Goal: Task Accomplishment & Management: Manage account settings

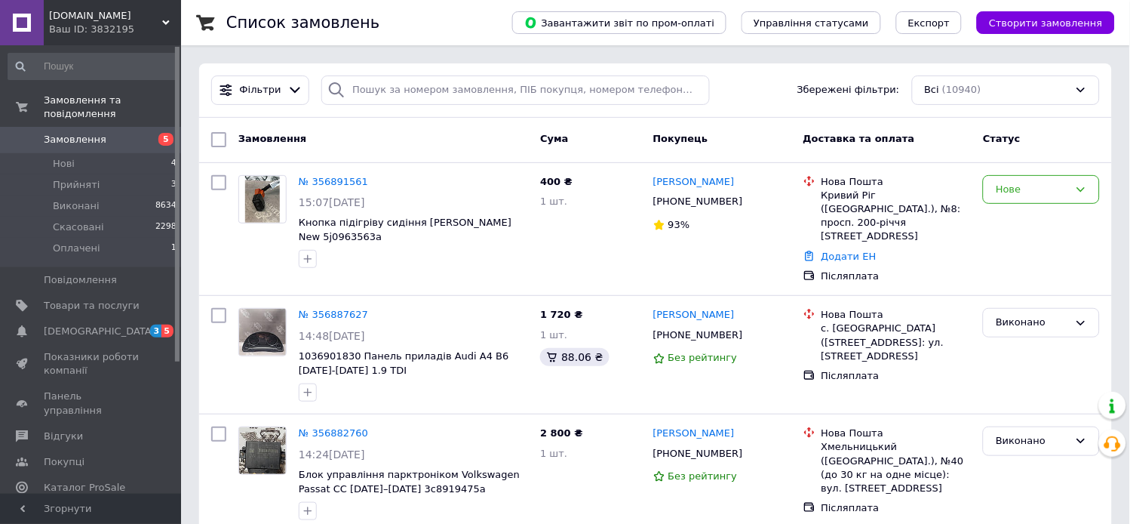
click at [116, 133] on span "Замовлення" at bounding box center [92, 140] width 96 height 14
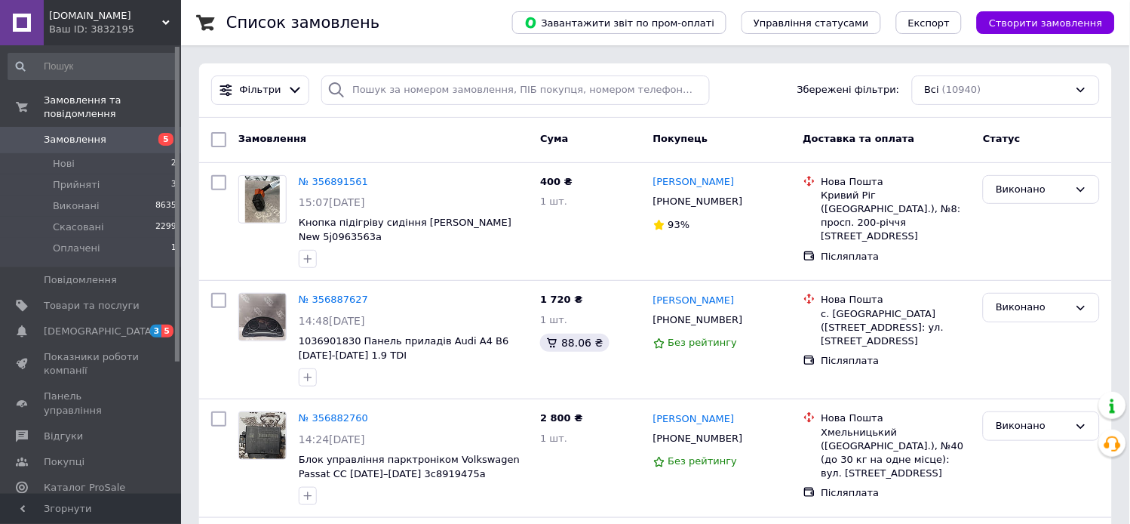
click at [116, 133] on span "Замовлення" at bounding box center [92, 140] width 96 height 14
click at [131, 133] on span "Замовлення" at bounding box center [92, 140] width 96 height 14
click at [123, 127] on link "Замовлення 5" at bounding box center [93, 140] width 186 height 26
click at [106, 133] on link "Замовлення 5" at bounding box center [93, 140] width 186 height 26
click at [115, 133] on span "Замовлення" at bounding box center [92, 140] width 96 height 14
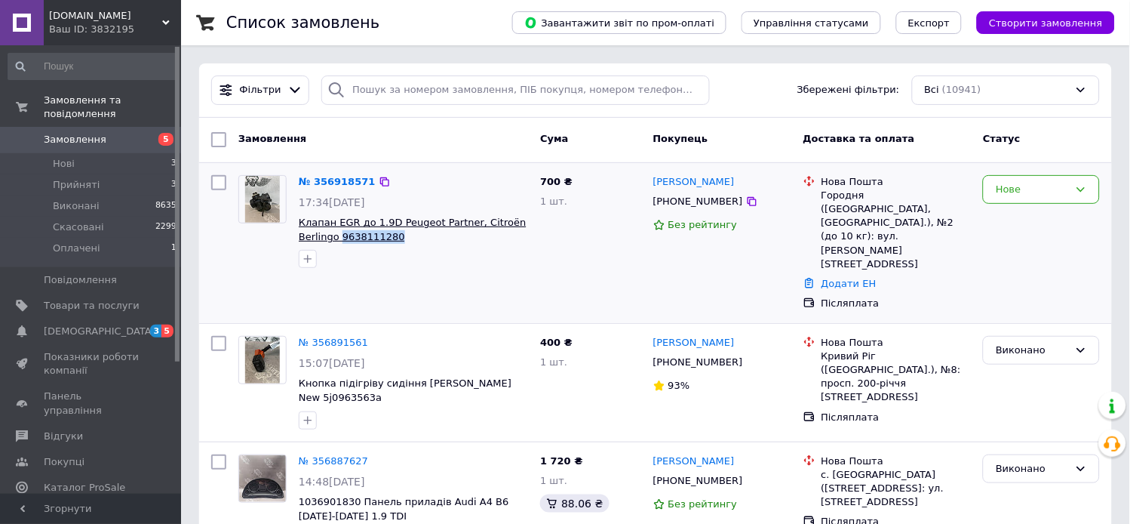
drag, startPoint x: 388, startPoint y: 240, endPoint x: 338, endPoint y: 237, distance: 49.9
click at [338, 237] on span "Клапан EGR до 1.9D Peugeot Partner, Citroën Berlingo 9638111280" at bounding box center [413, 230] width 229 height 28
copy span "9638111280"
click at [516, 247] on div at bounding box center [413, 259] width 235 height 24
click at [1056, 187] on div "Нове" at bounding box center [1032, 190] width 73 height 16
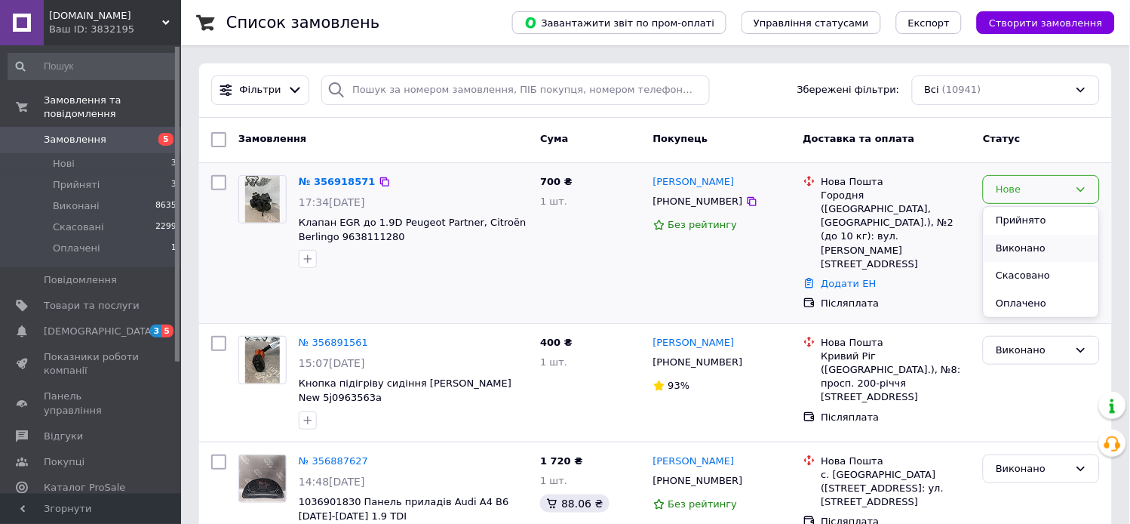
click at [1037, 258] on li "Виконано" at bounding box center [1041, 249] width 115 height 28
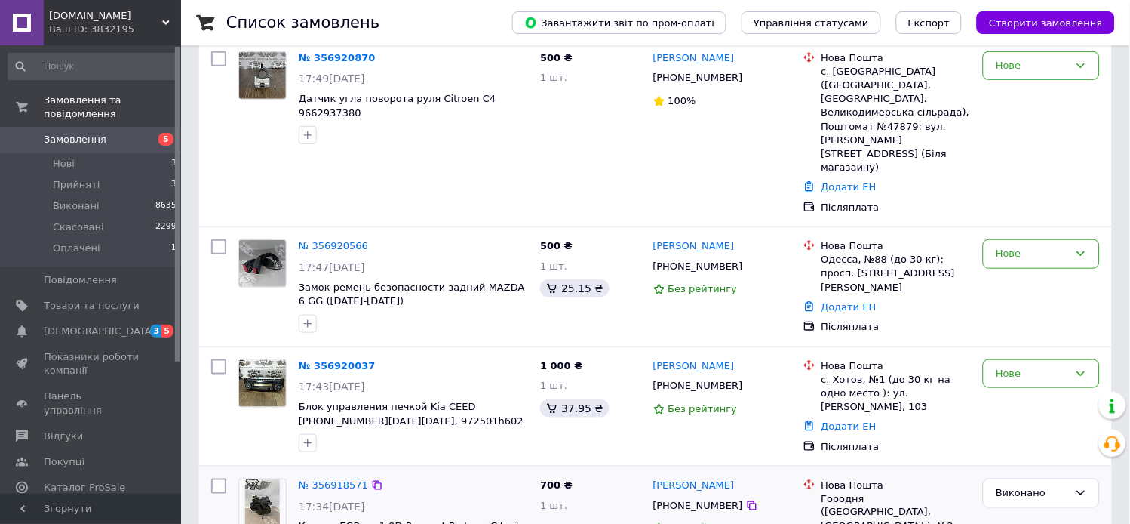
scroll to position [230, 0]
